Goal: Information Seeking & Learning: Learn about a topic

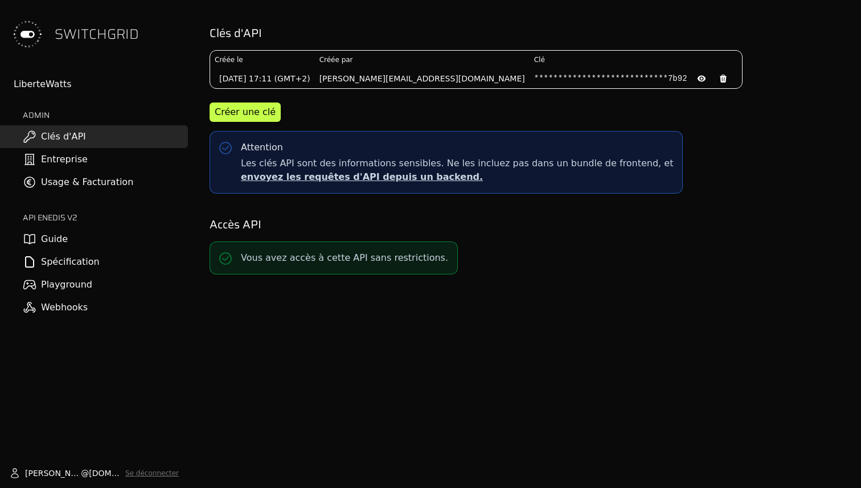
click at [88, 183] on link "Usage & Facturation" at bounding box center [94, 182] width 188 height 23
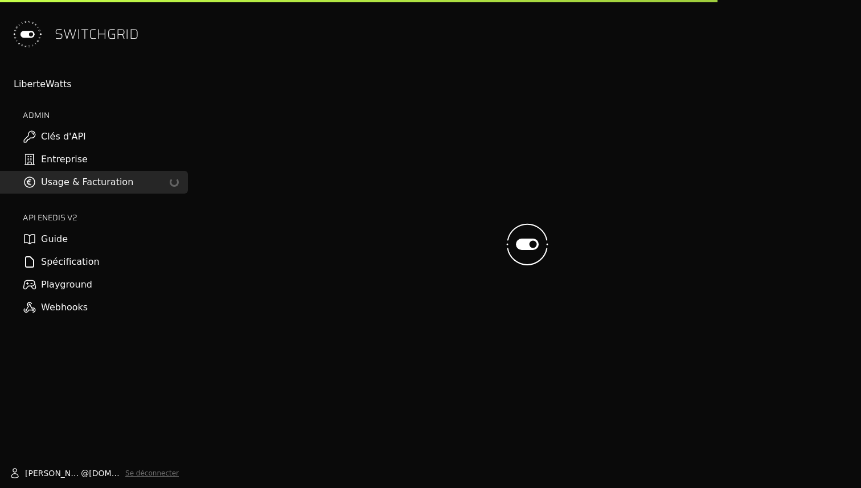
scroll to position [1, 0]
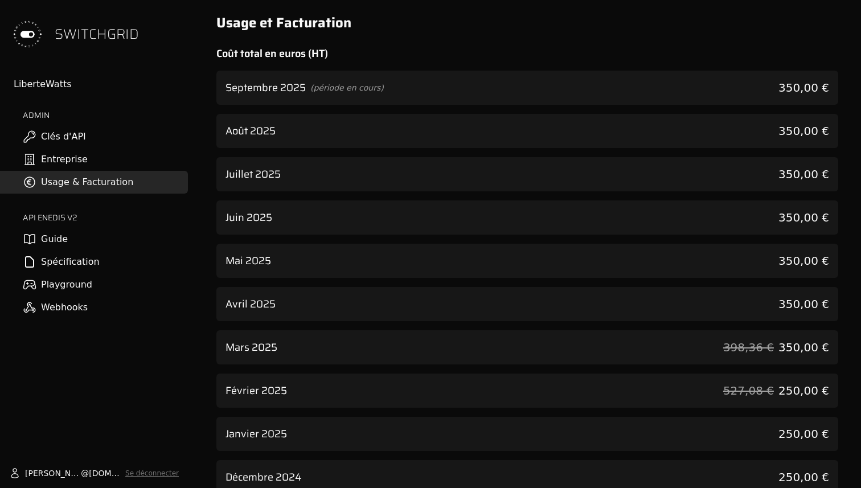
click at [291, 96] on div "Septembre 2025 (période en cours) 350,00 €" at bounding box center [527, 88] width 622 height 34
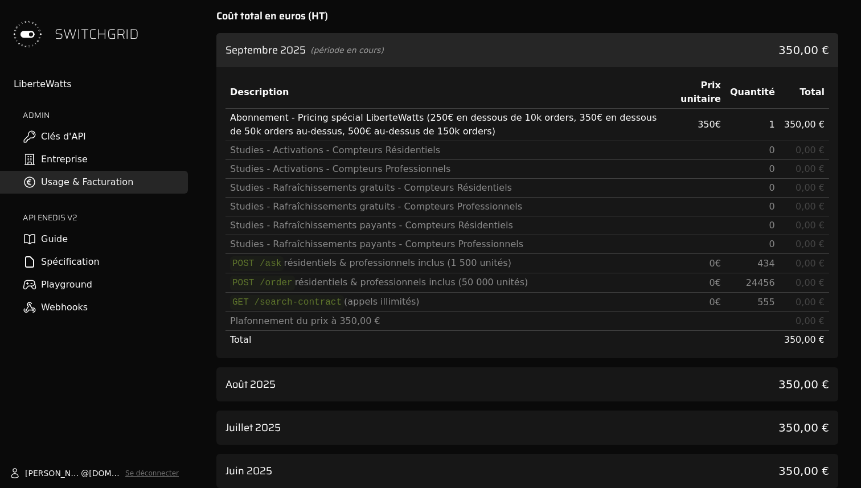
scroll to position [40, 0]
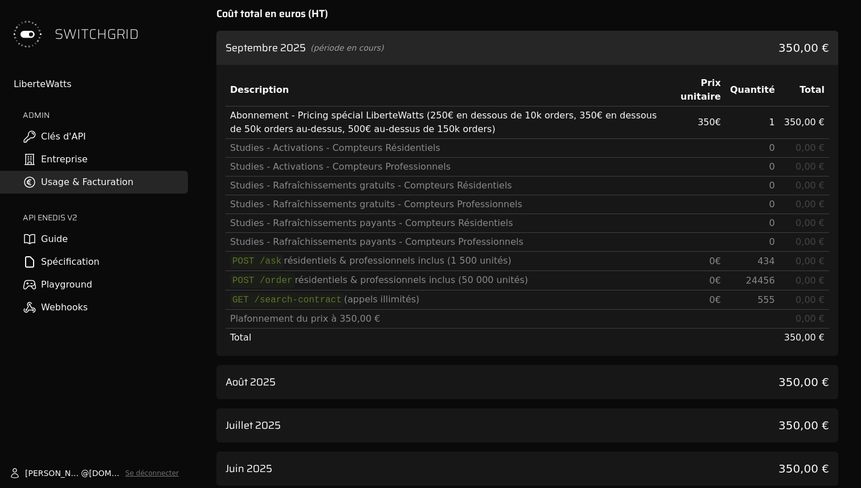
click at [598, 363] on div "[DATE] (période en cours) 350,00 € Description Prix unitaire Quantité Total Abo…" at bounding box center [527, 453] width 622 height 844
click at [598, 374] on div "Août 2025 350,00 €" at bounding box center [527, 382] width 622 height 34
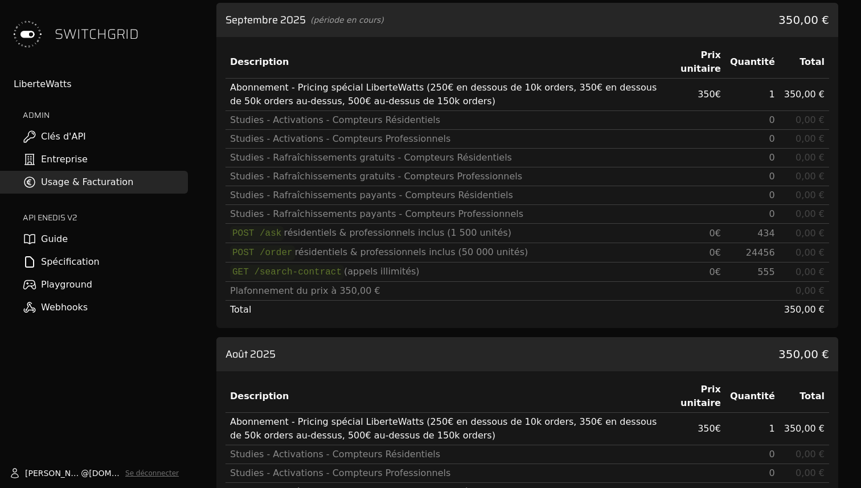
scroll to position [42, 0]
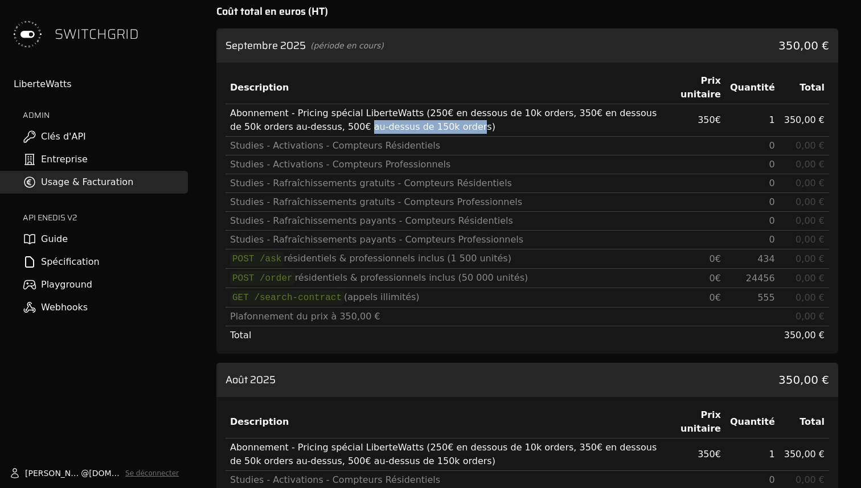
drag, startPoint x: 301, startPoint y: 126, endPoint x: 402, endPoint y: 126, distance: 101.3
click at [402, 126] on div "Abonnement - Pricing spécial LiberteWatts (250€ en dessous de 10k orders, 350€ …" at bounding box center [444, 119] width 428 height 27
drag, startPoint x: 402, startPoint y: 126, endPoint x: 363, endPoint y: 126, distance: 39.8
click at [363, 126] on div "Abonnement - Pricing spécial LiberteWatts (250€ en dessous de 10k orders, 350€ …" at bounding box center [444, 119] width 428 height 27
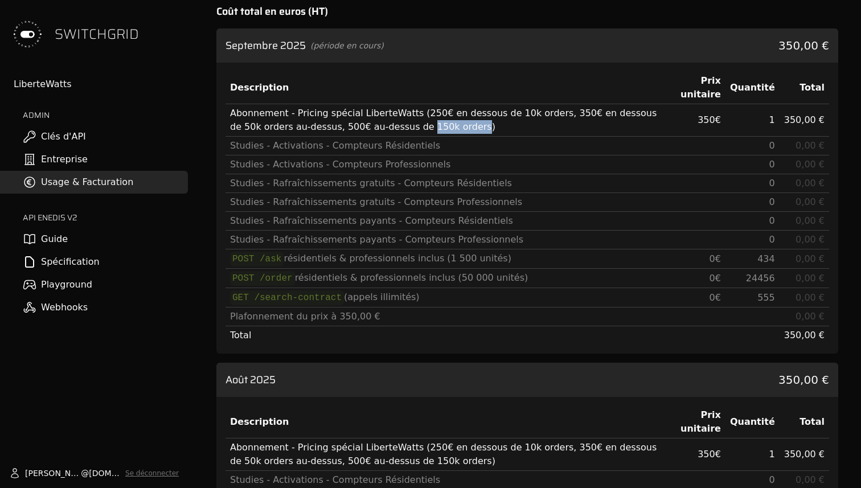
click at [363, 126] on div "Abonnement - Pricing spécial LiberteWatts (250€ en dessous de 10k orders, 350€ …" at bounding box center [444, 119] width 428 height 27
drag, startPoint x: 740, startPoint y: 278, endPoint x: 788, endPoint y: 281, distance: 47.9
click at [788, 281] on tr "POST /order résidentiels & professionnels inclus (50 000 unités) 0 € 24456 0,00…" at bounding box center [526, 278] width 603 height 19
click at [788, 281] on td "0,00 €" at bounding box center [804, 278] width 50 height 19
drag, startPoint x: 788, startPoint y: 281, endPoint x: 754, endPoint y: 281, distance: 34.2
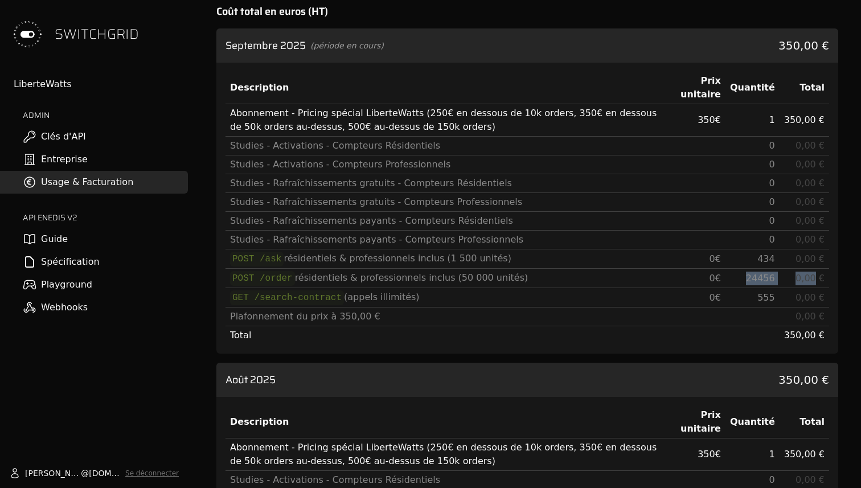
click at [754, 281] on tr "POST /order résidentiels & professionnels inclus (50 000 unités) 0 € 24456 0,00…" at bounding box center [526, 278] width 603 height 19
click at [754, 281] on span "24456" at bounding box center [760, 278] width 29 height 11
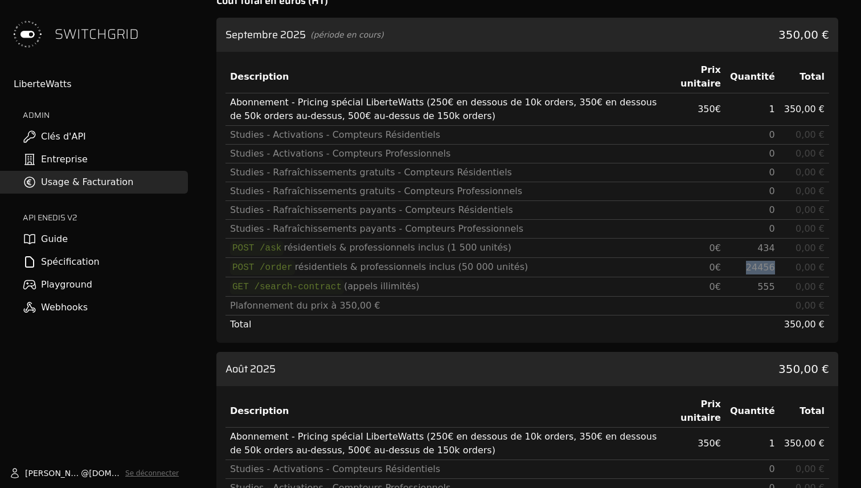
scroll to position [61, 0]
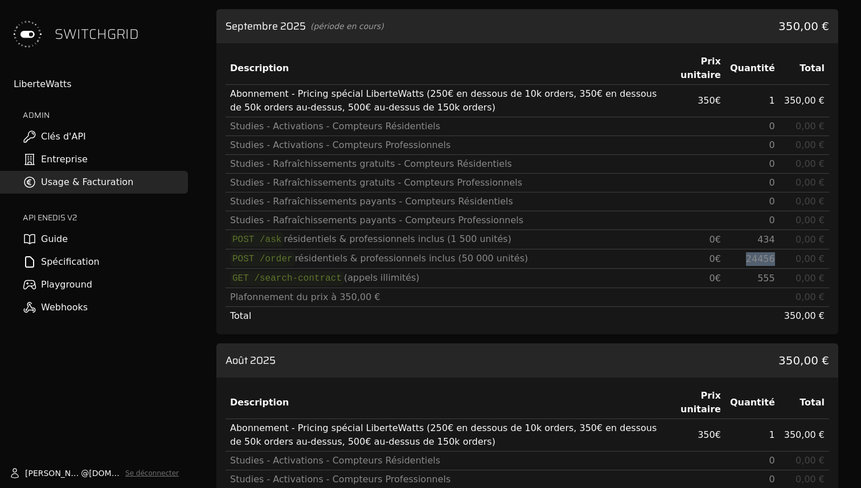
click at [748, 256] on td "24456" at bounding box center [752, 258] width 54 height 19
click at [766, 256] on span "24456" at bounding box center [760, 258] width 29 height 11
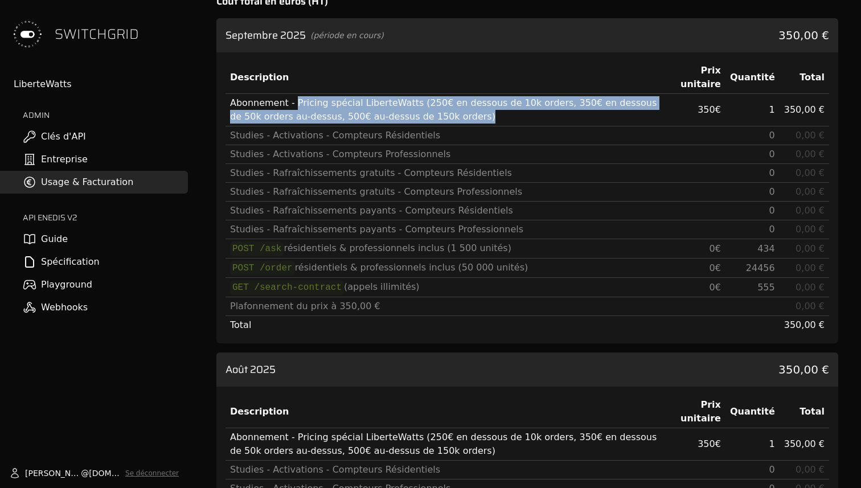
drag, startPoint x: 418, startPoint y: 117, endPoint x: 294, endPoint y: 102, distance: 124.9
click at [294, 102] on div "Abonnement - Pricing spécial LiberteWatts (250€ en dessous de 10k orders, 350€ …" at bounding box center [444, 109] width 428 height 27
drag, startPoint x: 294, startPoint y: 102, endPoint x: 441, endPoint y: 114, distance: 147.3
click at [441, 114] on div "Abonnement - Pricing spécial LiberteWatts (250€ en dessous de 10k orders, 350€ …" at bounding box center [444, 109] width 428 height 27
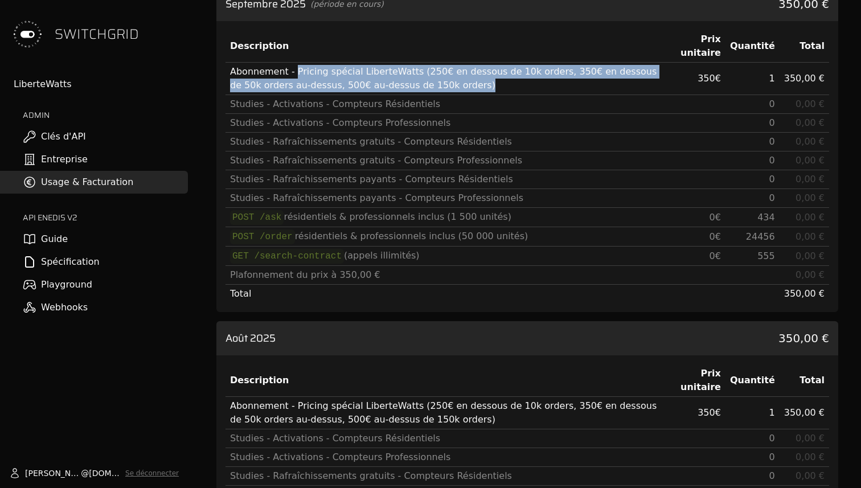
scroll to position [83, 0]
